Goal: Transaction & Acquisition: Book appointment/travel/reservation

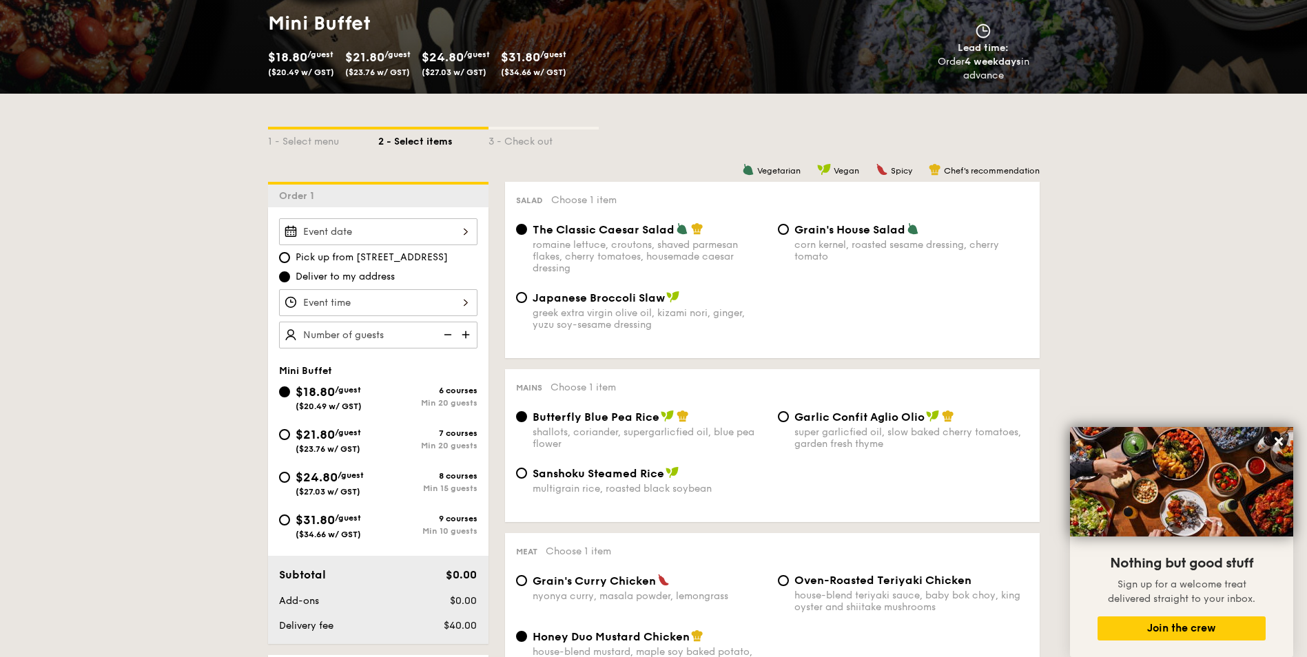
scroll to position [138, 0]
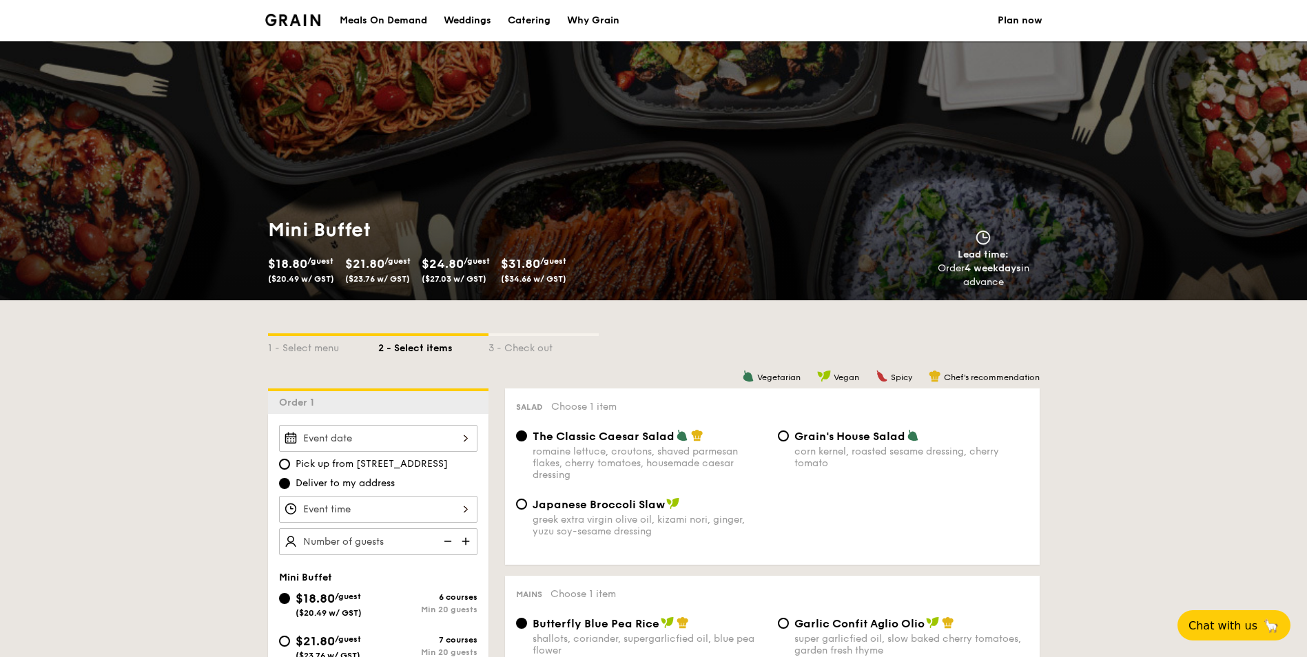
click at [602, 17] on div "Why Grain" at bounding box center [593, 20] width 52 height 41
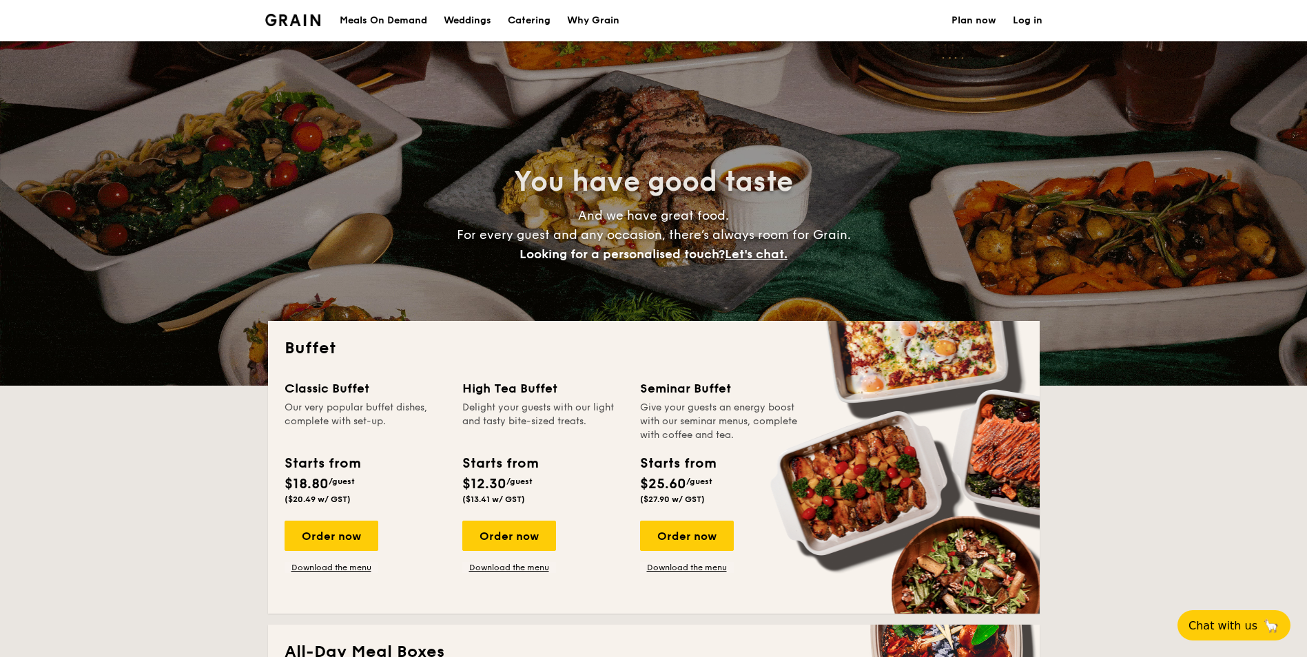
select select
click at [456, 17] on div "Weddings" at bounding box center [468, 20] width 48 height 41
